Goal: Navigation & Orientation: Find specific page/section

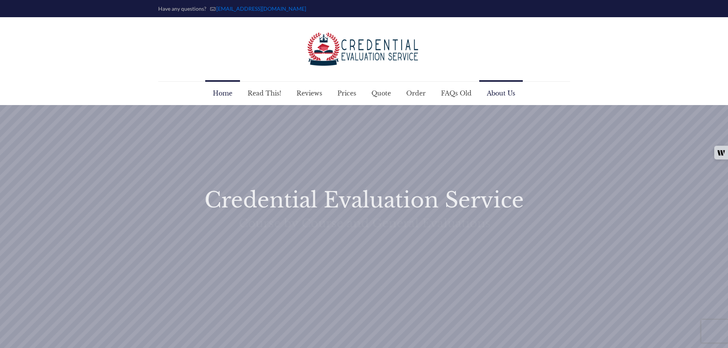
click at [501, 95] on span "About Us" at bounding box center [501, 93] width 44 height 23
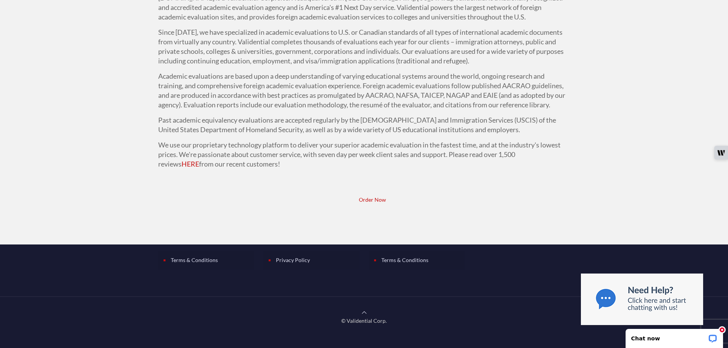
scroll to position [186, 0]
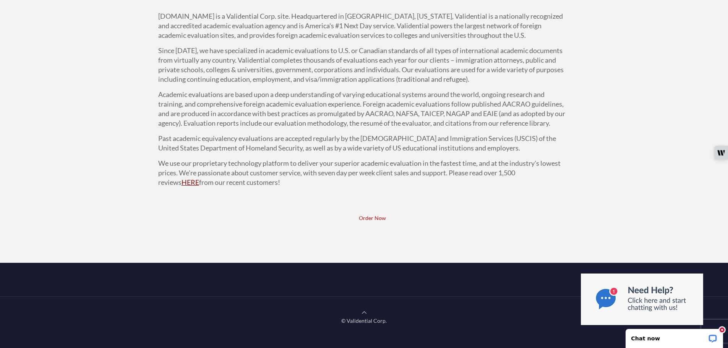
click at [199, 178] on link "HERE" at bounding box center [191, 182] width 18 height 8
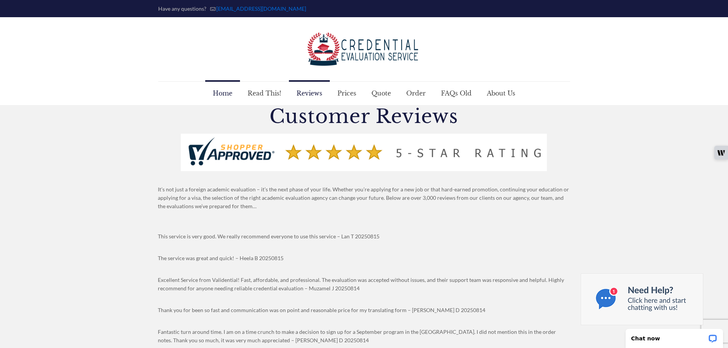
click at [230, 91] on span "Home" at bounding box center [222, 93] width 35 height 23
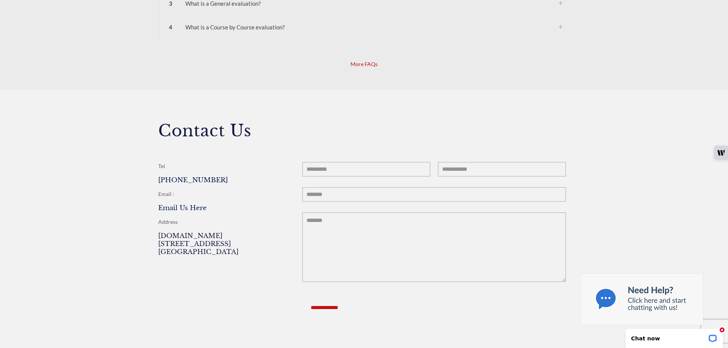
scroll to position [879, 0]
